Goal: Transaction & Acquisition: Subscribe to service/newsletter

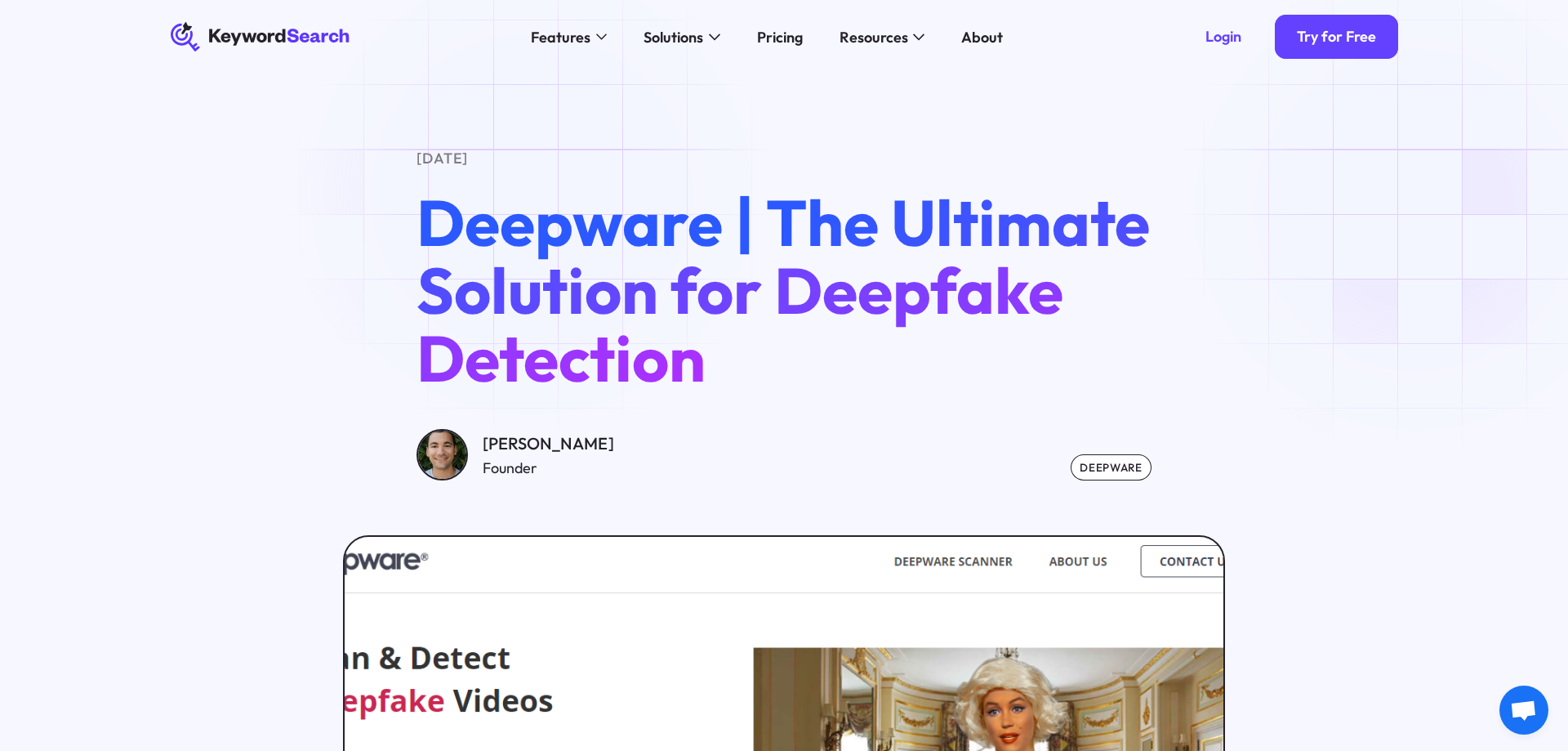
click at [1416, 210] on div "[DATE] Deepware | The Ultimate Solution for Deepfake Detection [PERSON_NAME] Fo…" at bounding box center [784, 313] width 1286 height 333
click at [1348, 38] on div "Try for Free" at bounding box center [1336, 37] width 79 height 19
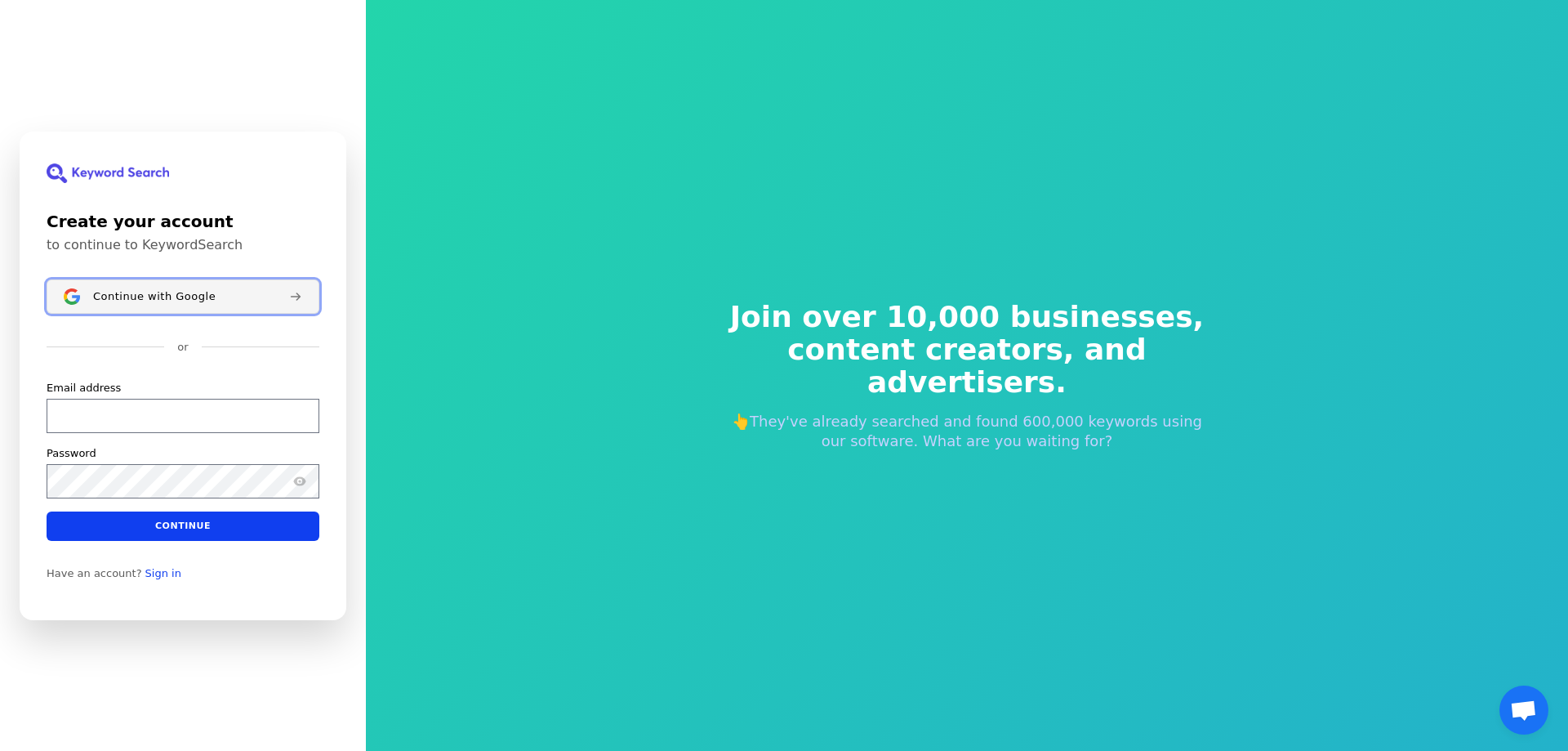
click at [275, 292] on div "Continue with Google" at bounding box center [184, 295] width 183 height 13
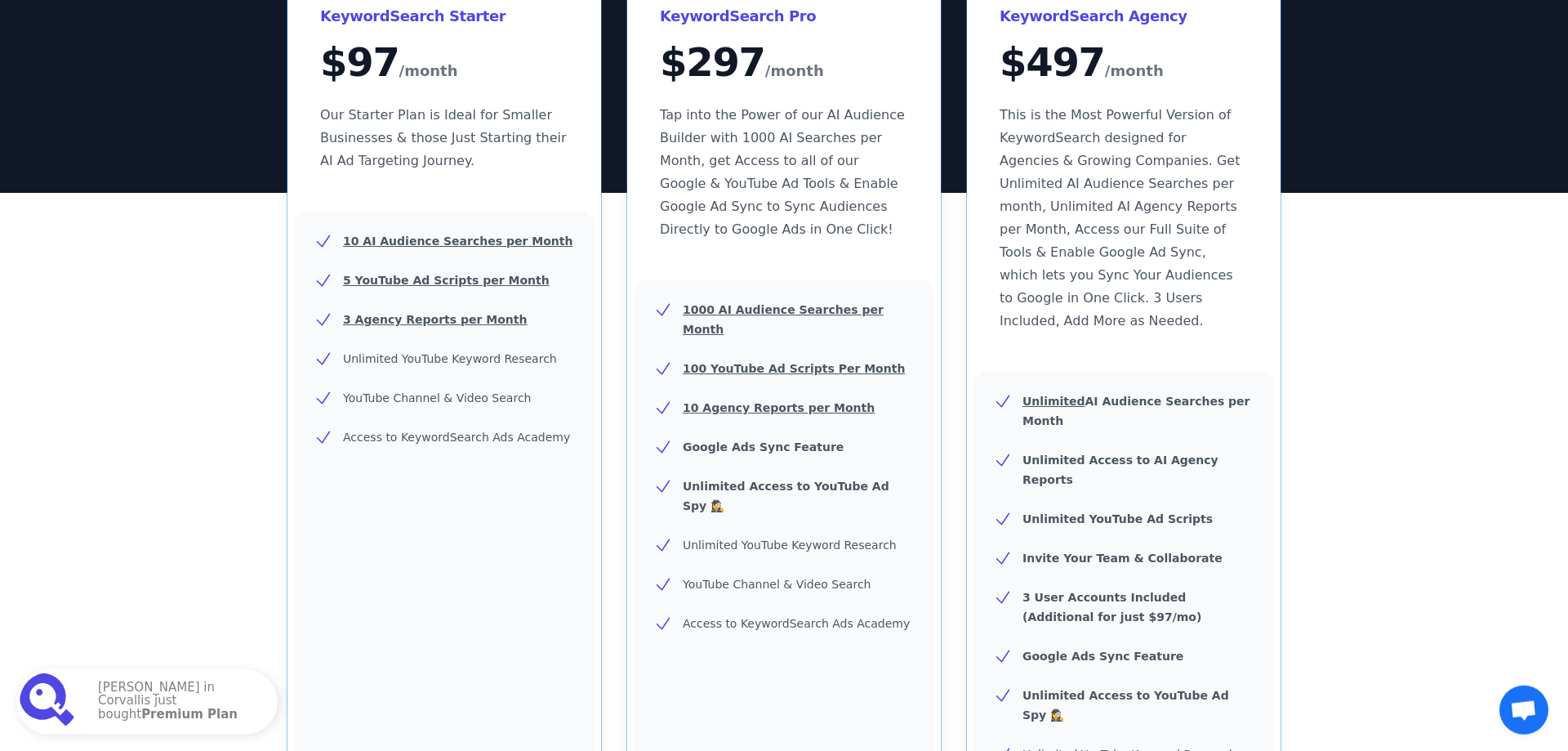
scroll to position [500, 0]
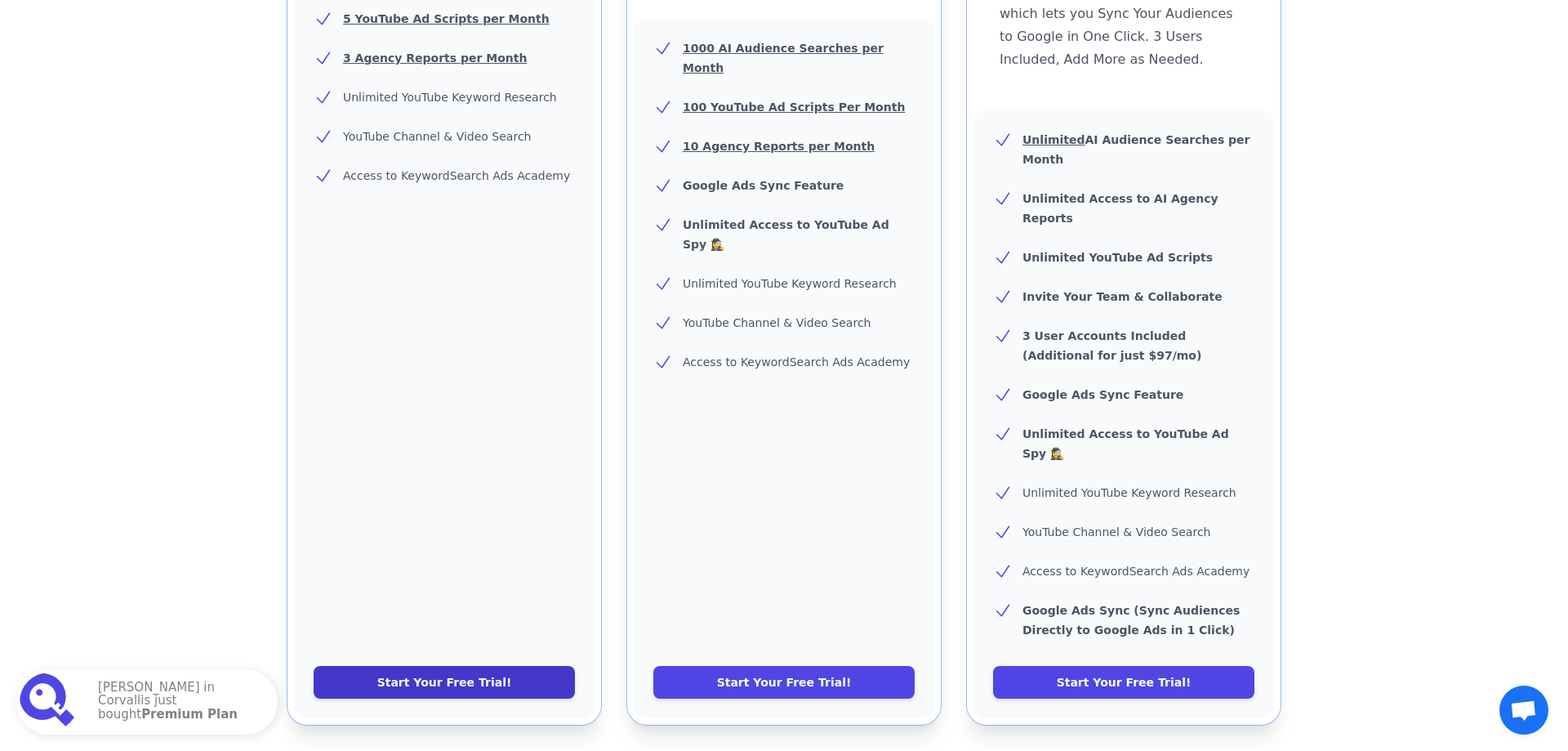
click at [434, 666] on link "Start Your Free Trial!" at bounding box center [444, 682] width 261 height 33
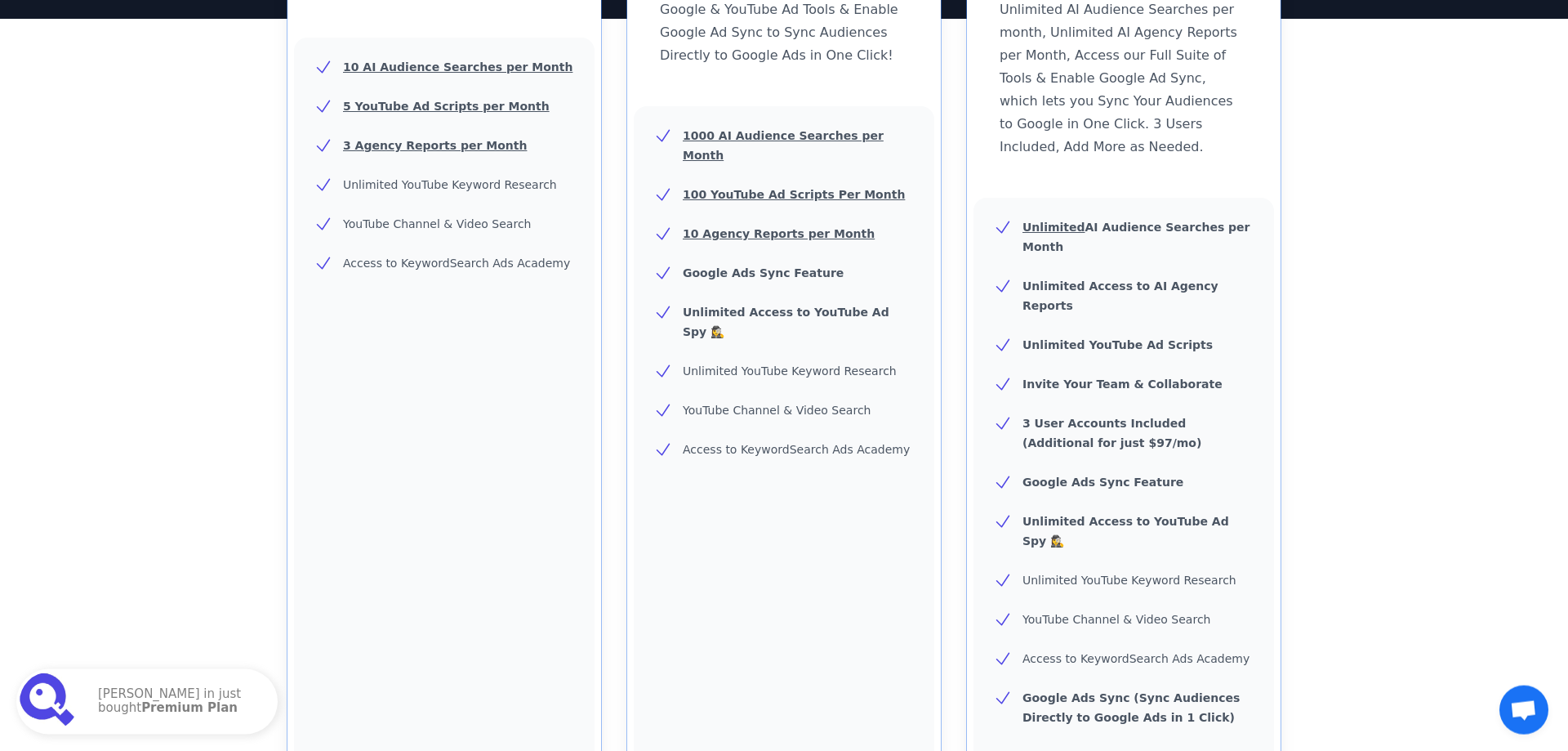
scroll to position [0, 0]
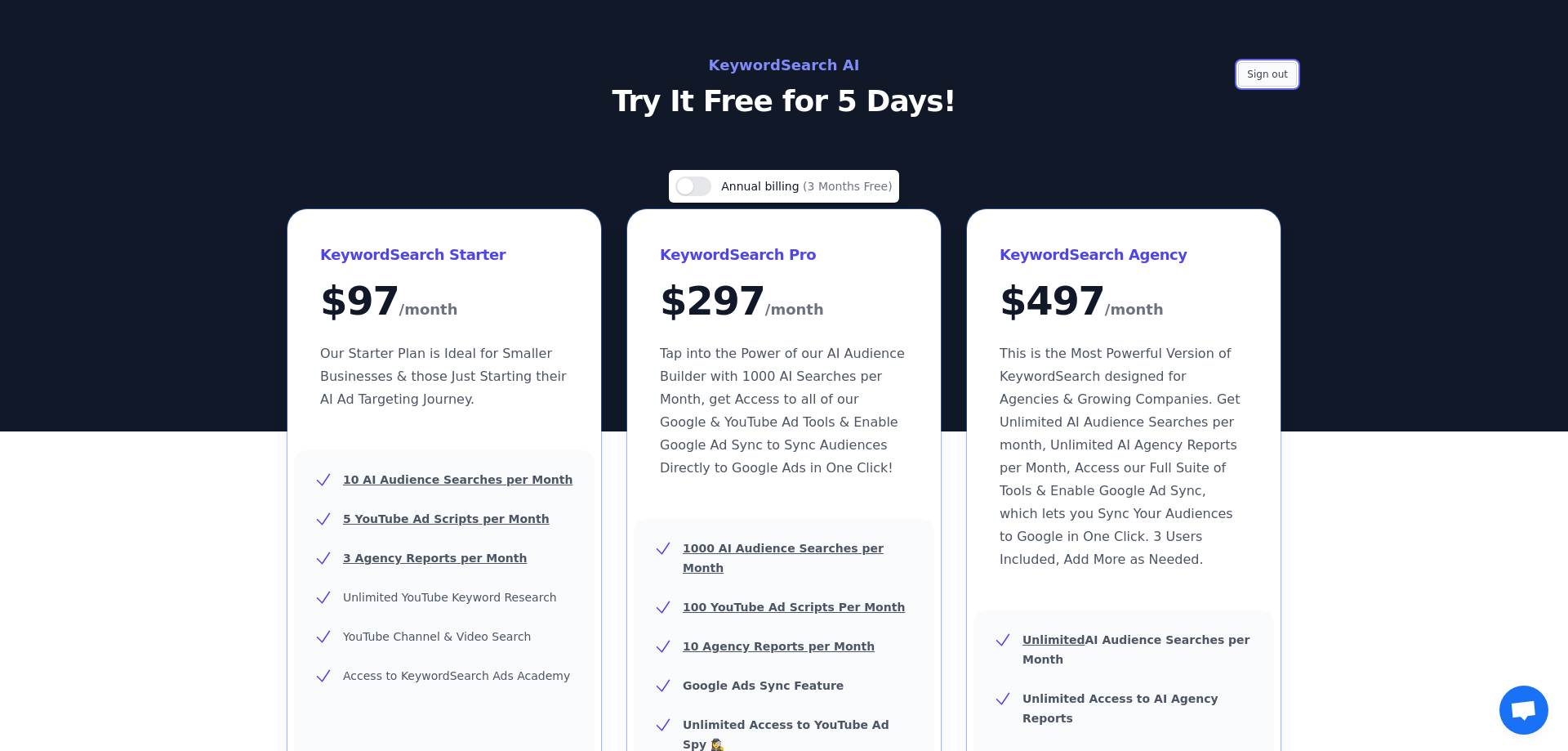
click at [1290, 64] on button "Sign out" at bounding box center [1267, 74] width 59 height 25
